Goal: Obtain resource: Download file/media

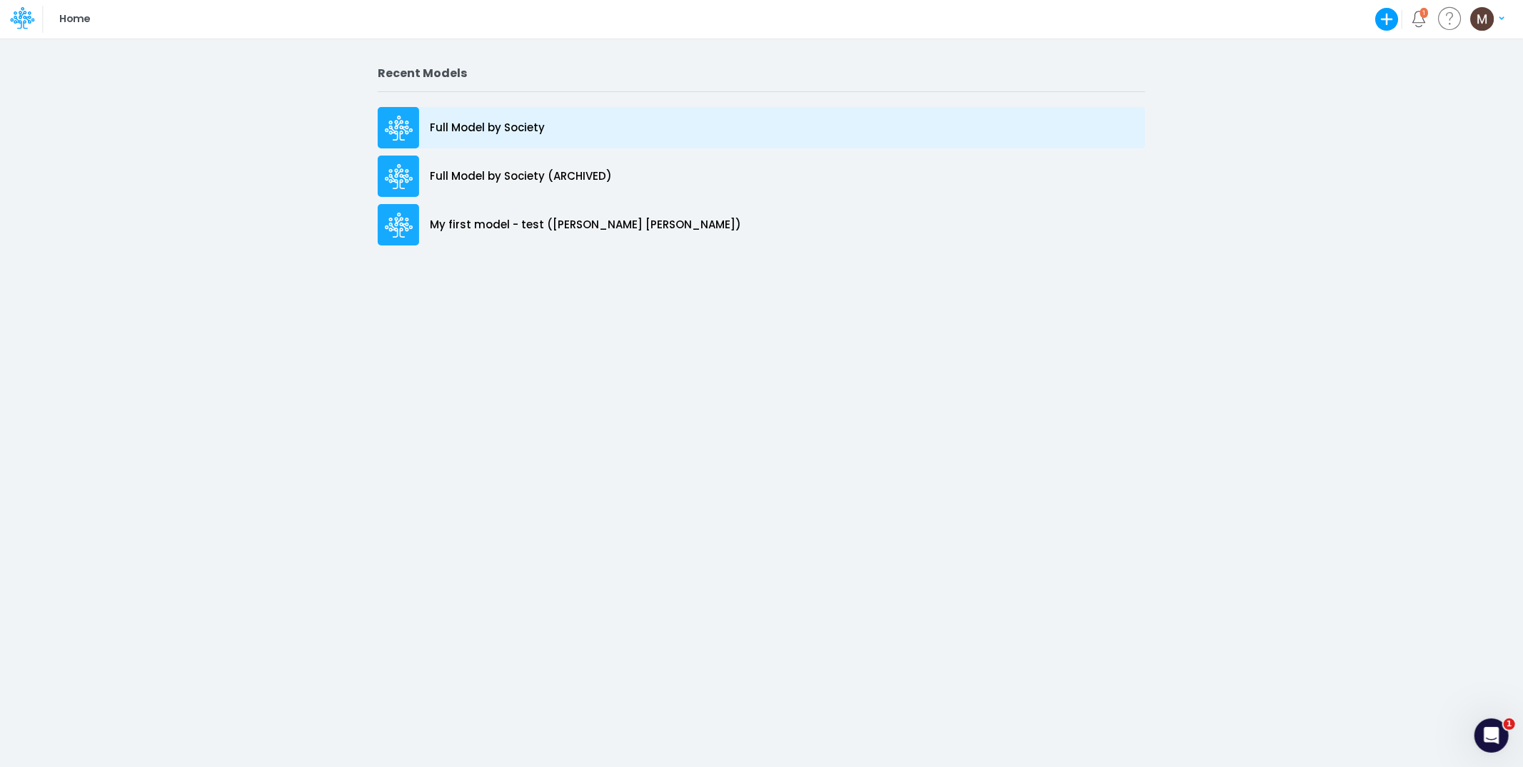
click at [516, 136] on div "Full Model by Society" at bounding box center [761, 127] width 767 height 41
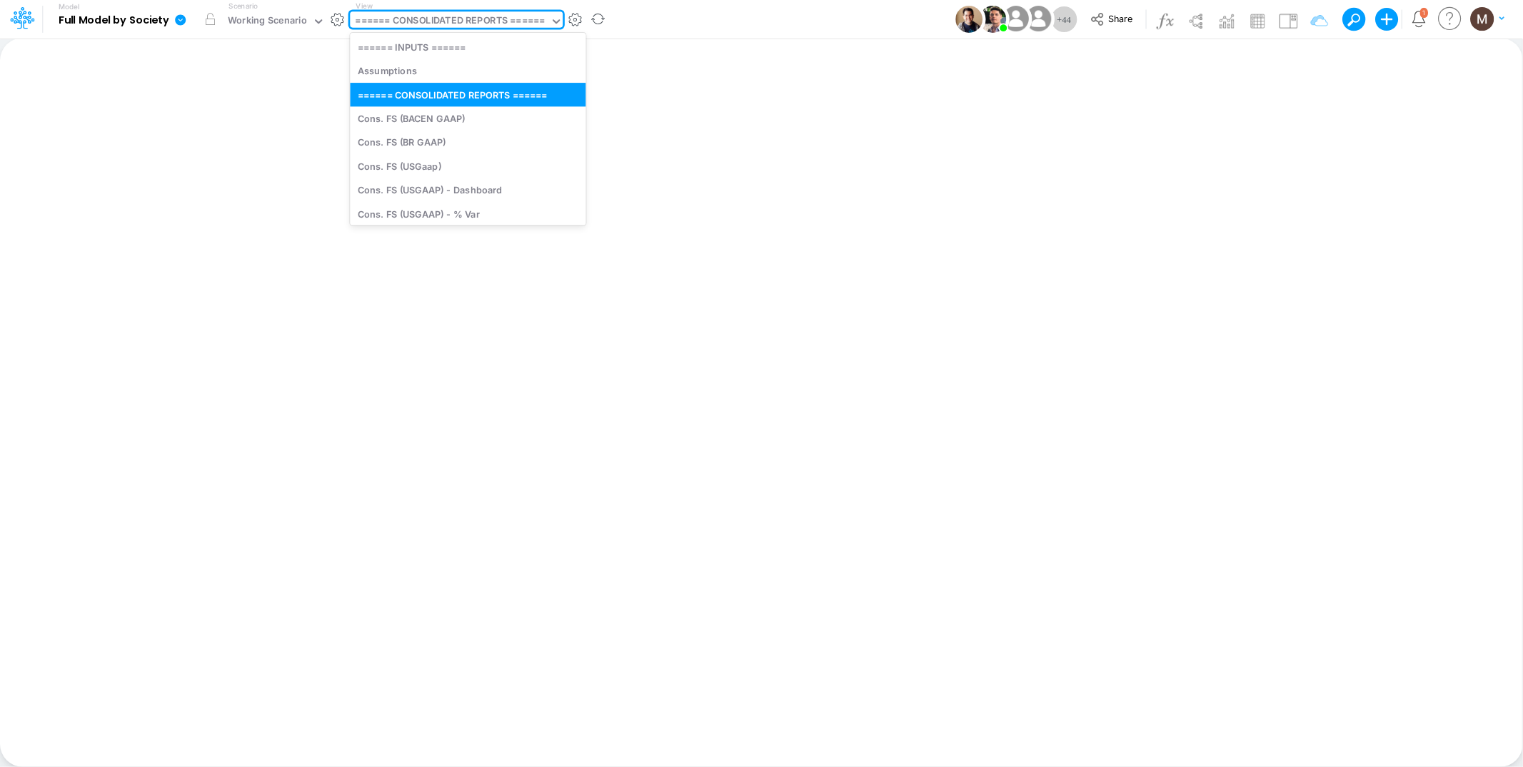
click at [447, 19] on div "====== CONSOLIDATED REPORTS ======" at bounding box center [450, 22] width 189 height 16
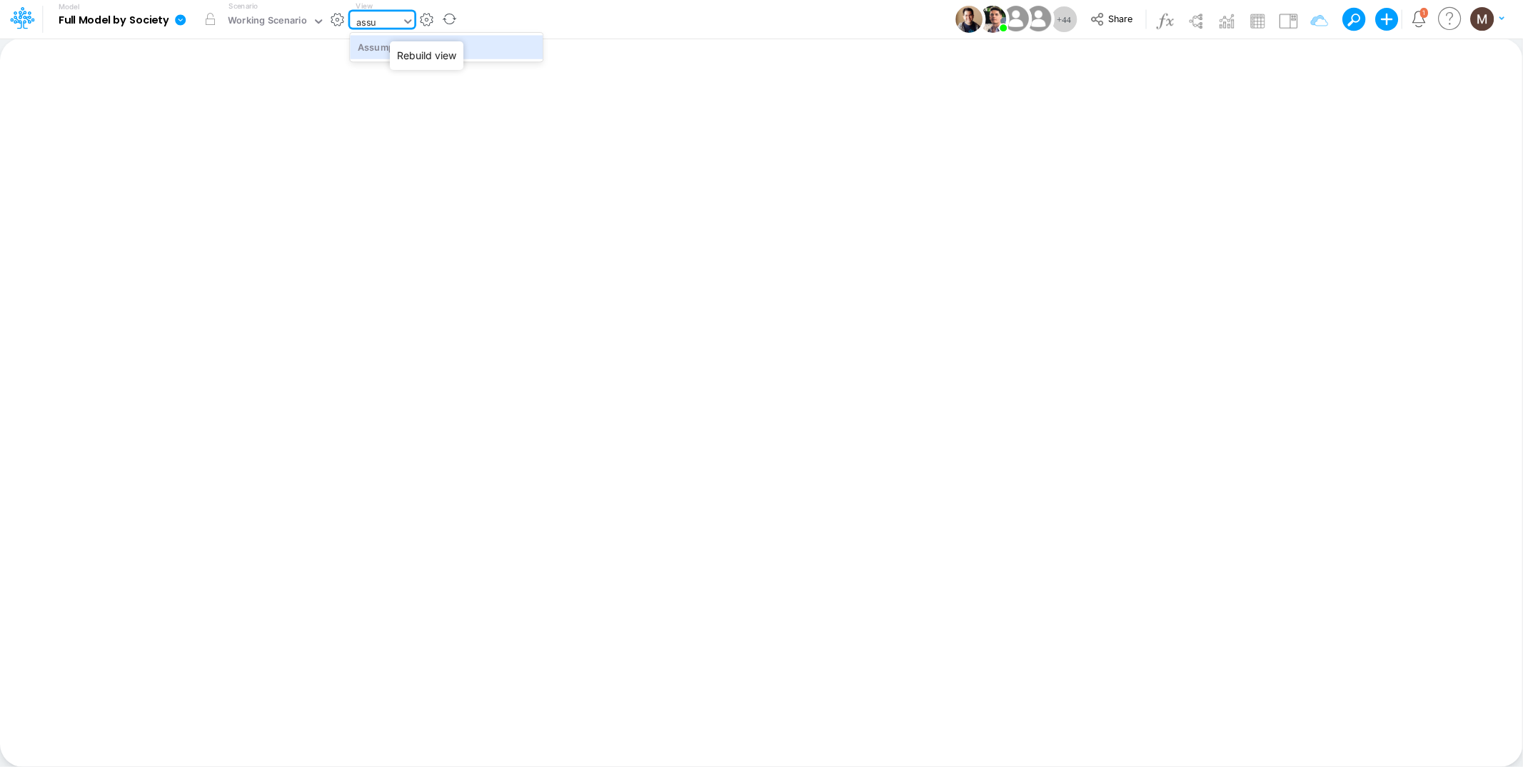
type input "assum"
click at [379, 45] on div "Assumptions" at bounding box center [446, 47] width 193 height 24
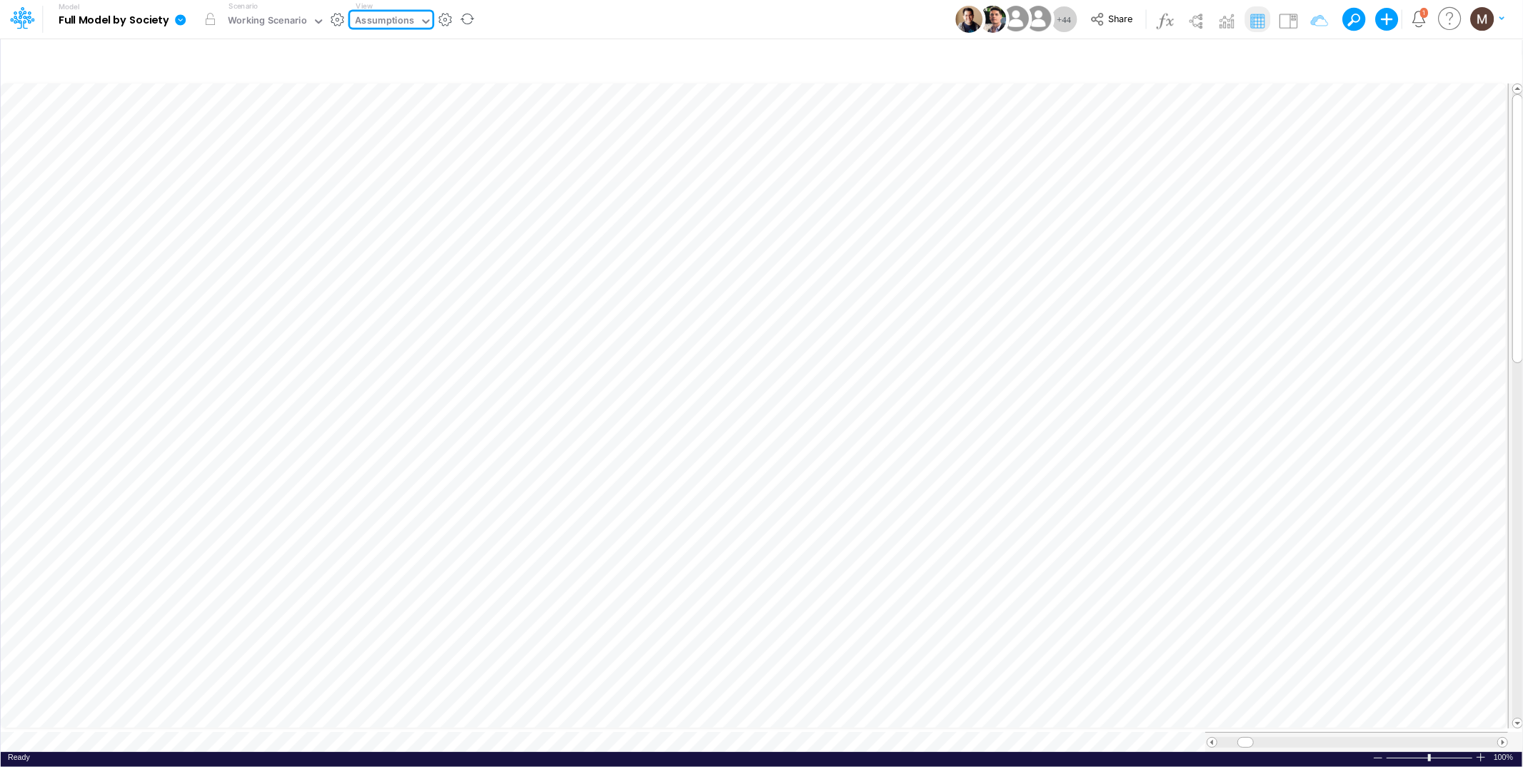
click at [551, 20] on div "Model Full Model by Society Edit model settings Duplicate Import QuickBooks Qui…" at bounding box center [761, 19] width 1371 height 39
click at [176, 21] on icon at bounding box center [180, 19] width 11 height 11
click at [228, 120] on button "Export" at bounding box center [252, 126] width 153 height 24
click at [434, 133] on button "Excel" at bounding box center [406, 133] width 153 height 22
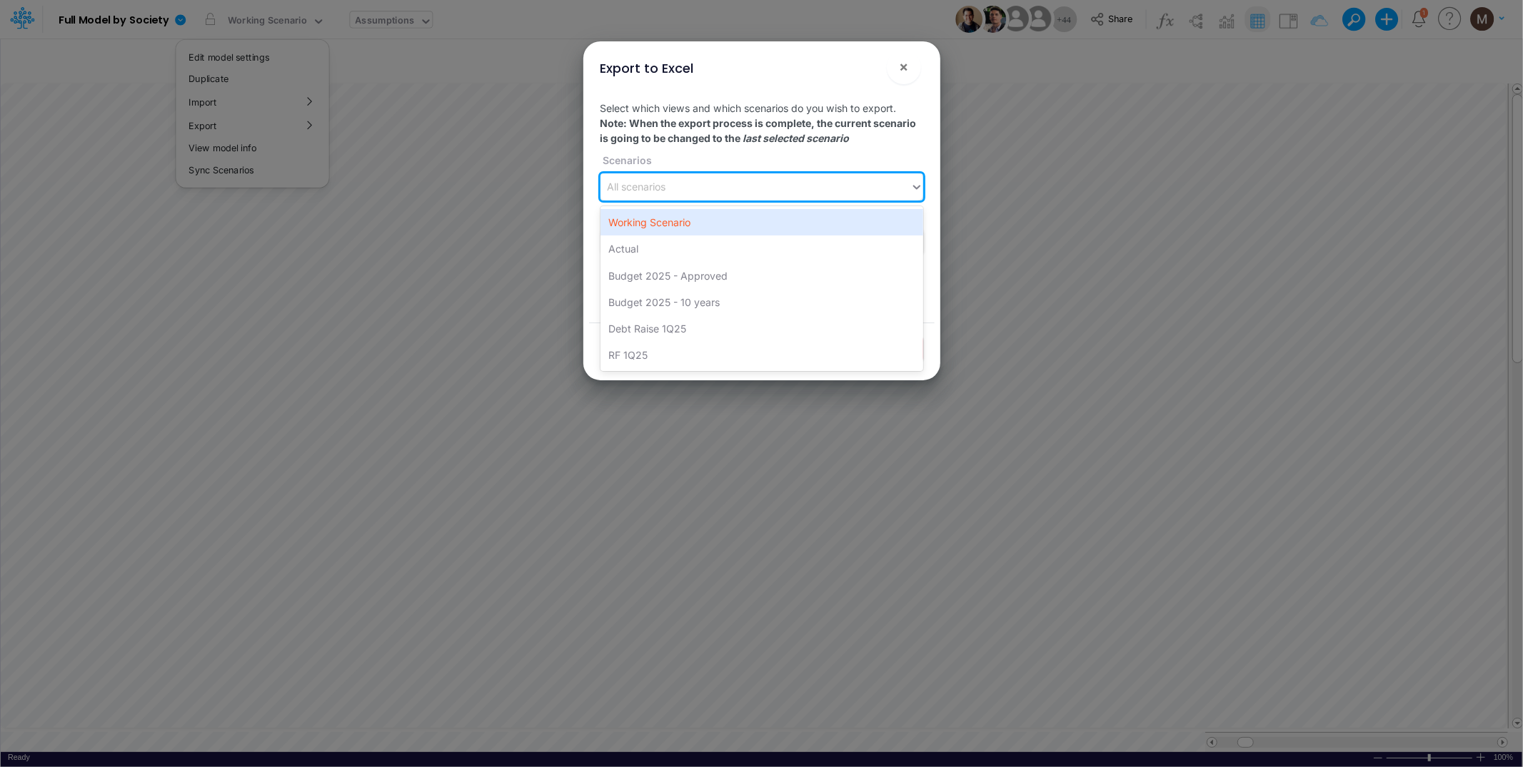
click at [676, 191] on div "All scenarios" at bounding box center [755, 188] width 310 height 24
click at [672, 218] on div "Working Scenario" at bounding box center [761, 222] width 323 height 26
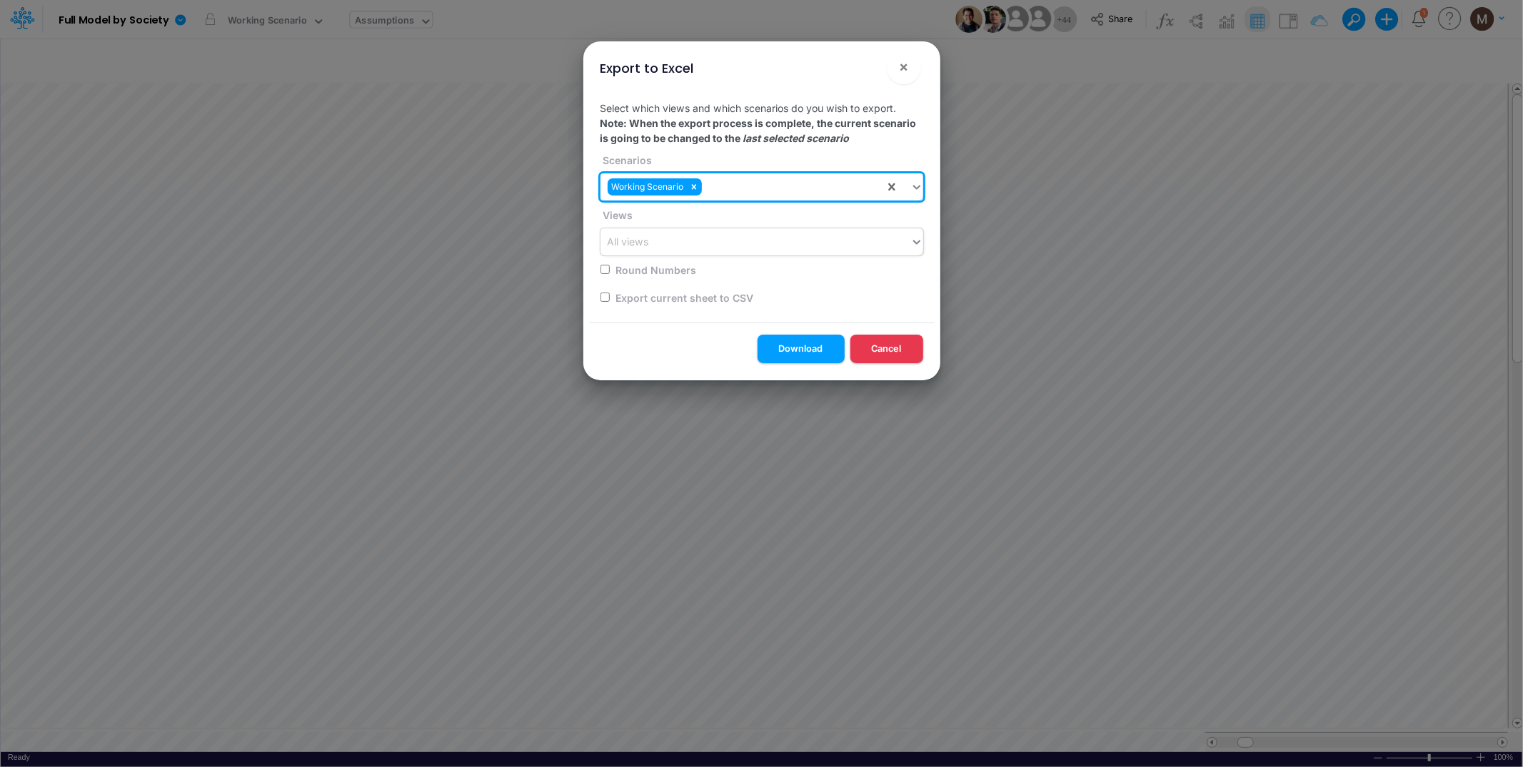
click at [672, 242] on div "All views" at bounding box center [755, 243] width 310 height 24
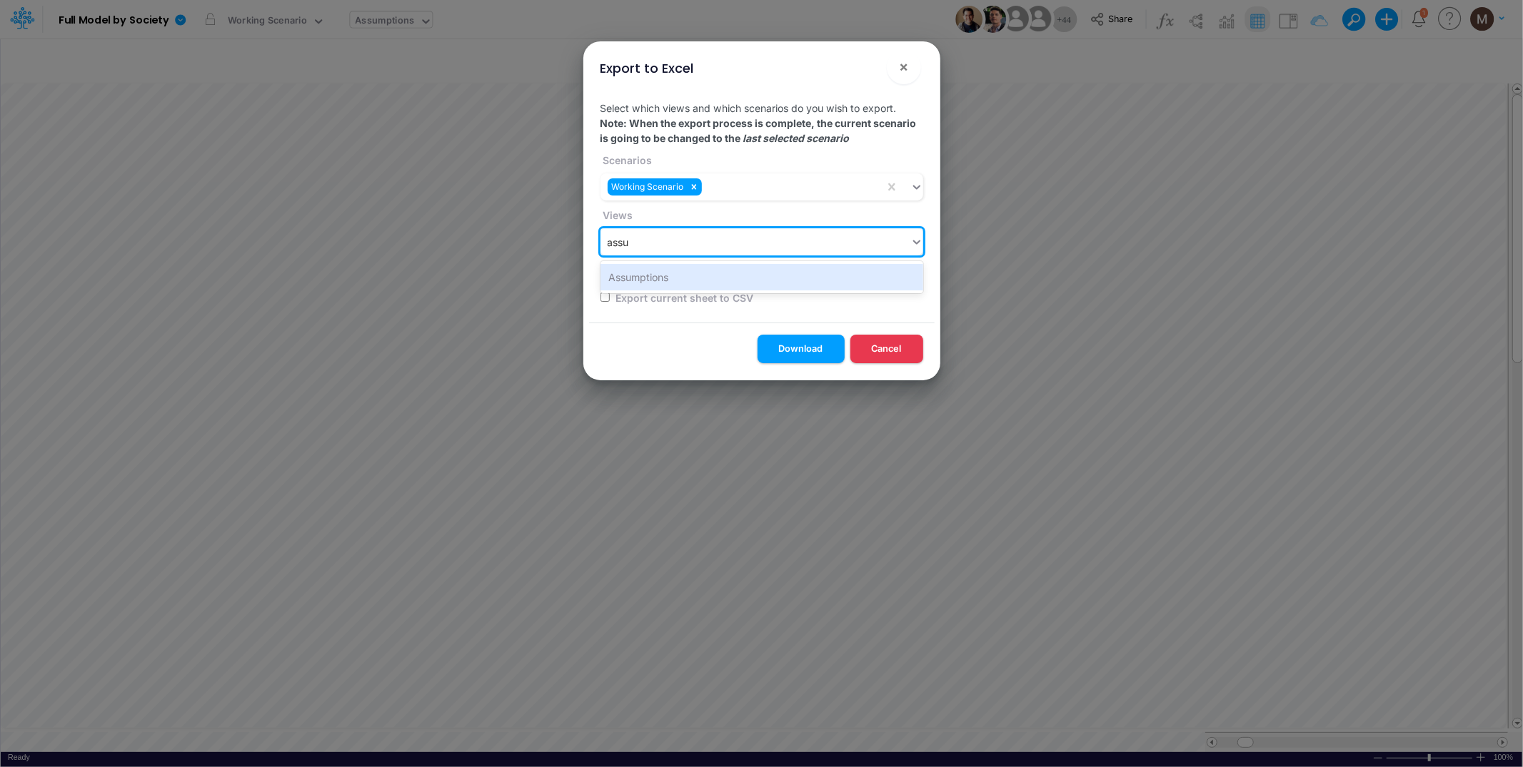
type input "assum"
click at [653, 272] on div "Assumptions" at bounding box center [761, 277] width 323 height 26
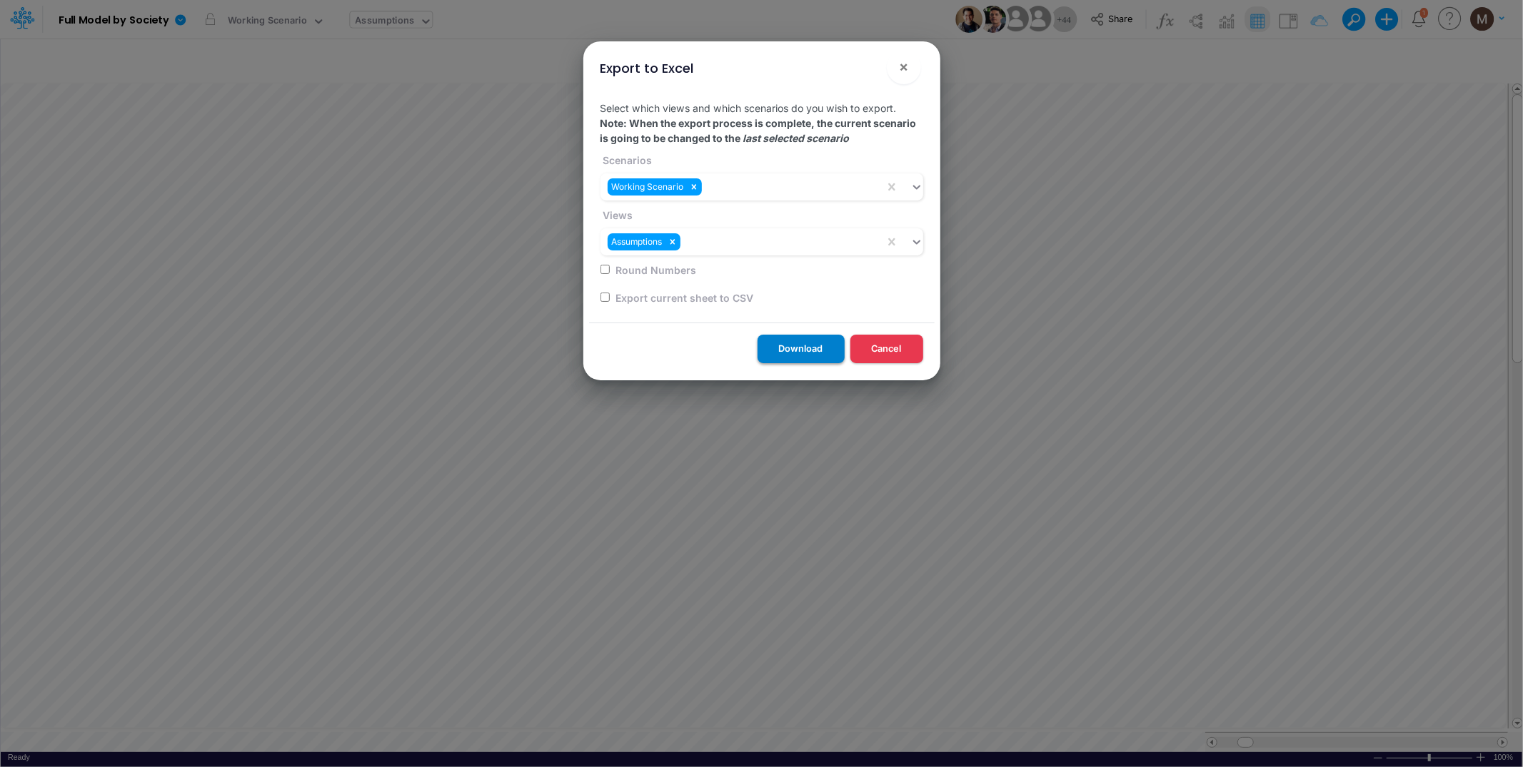
click at [797, 352] on button "Download" at bounding box center [800, 349] width 87 height 28
click at [903, 71] on span "×" at bounding box center [903, 66] width 9 height 17
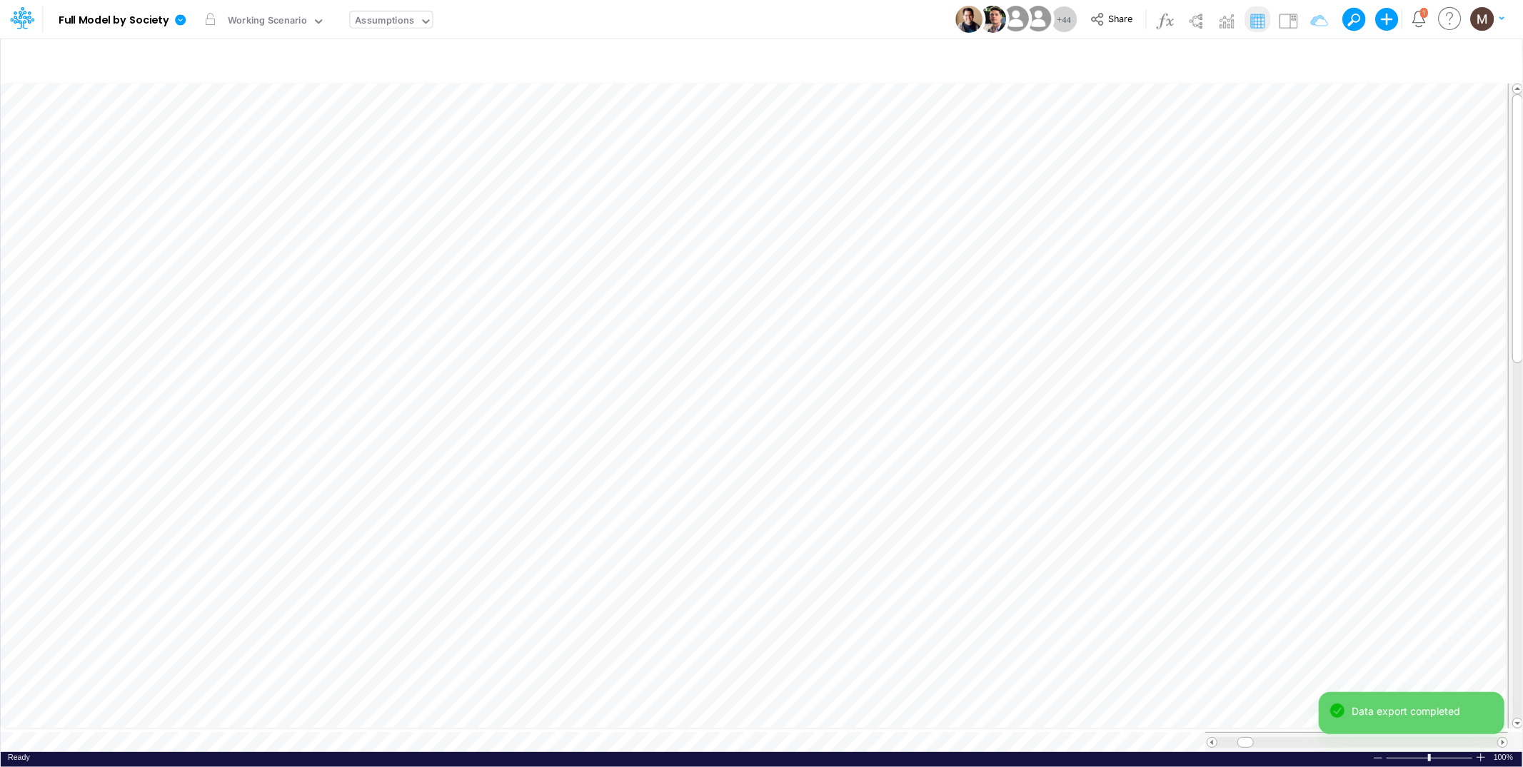
click at [416, 26] on div "Assumptions" at bounding box center [384, 21] width 69 height 21
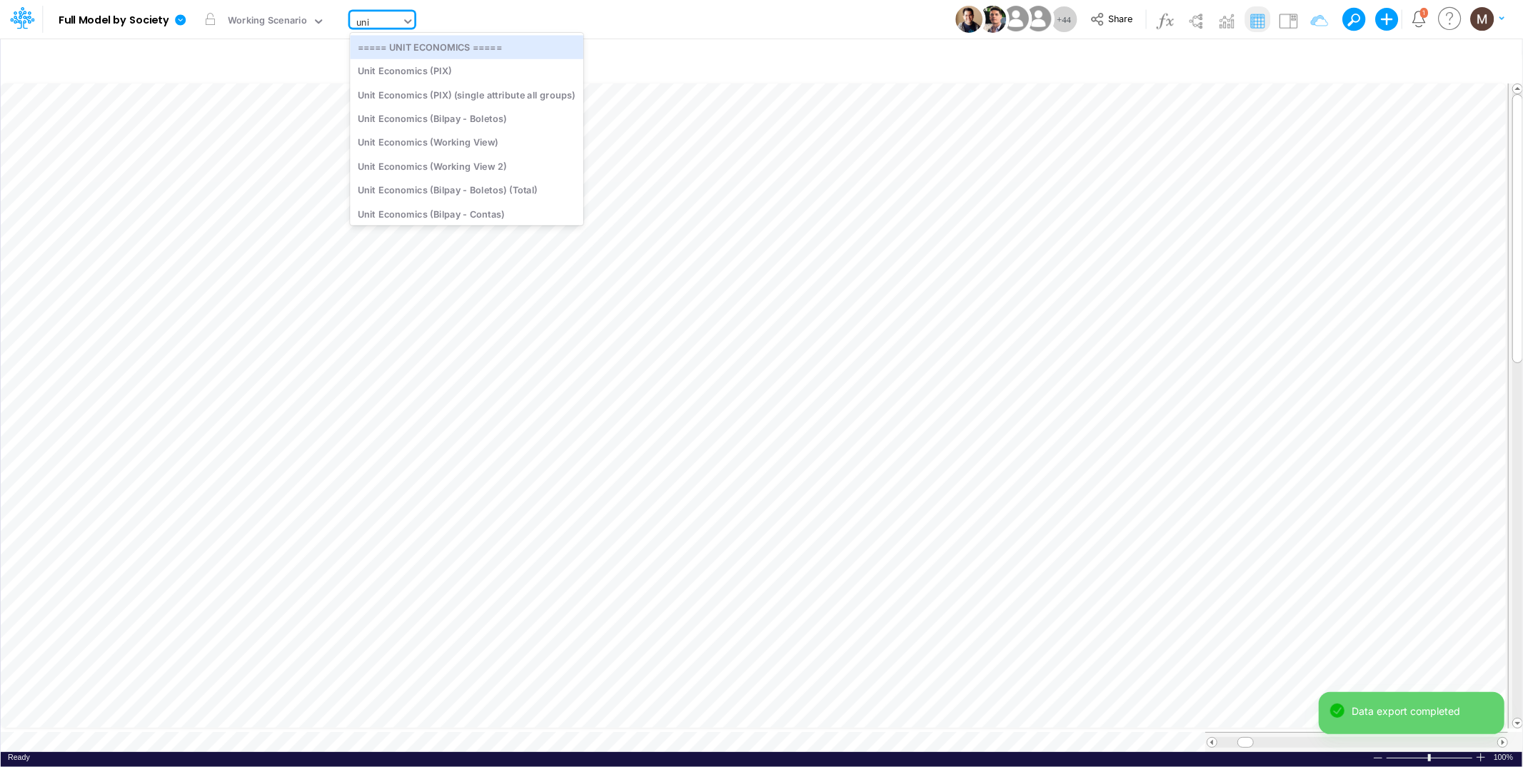
type input "unit"
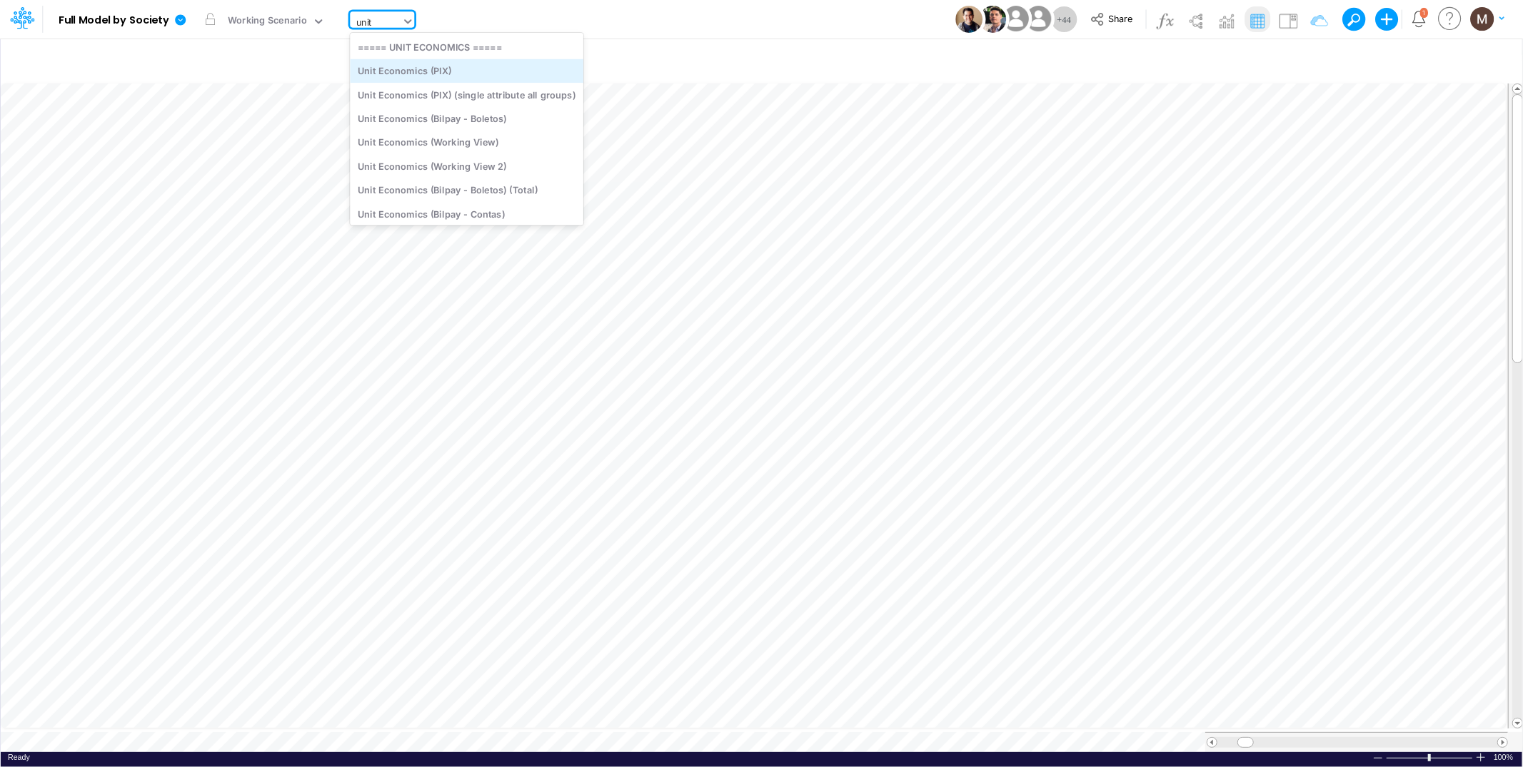
click at [405, 76] on div "Unit Economics (PIX)" at bounding box center [466, 71] width 233 height 24
